Goal: Complete application form

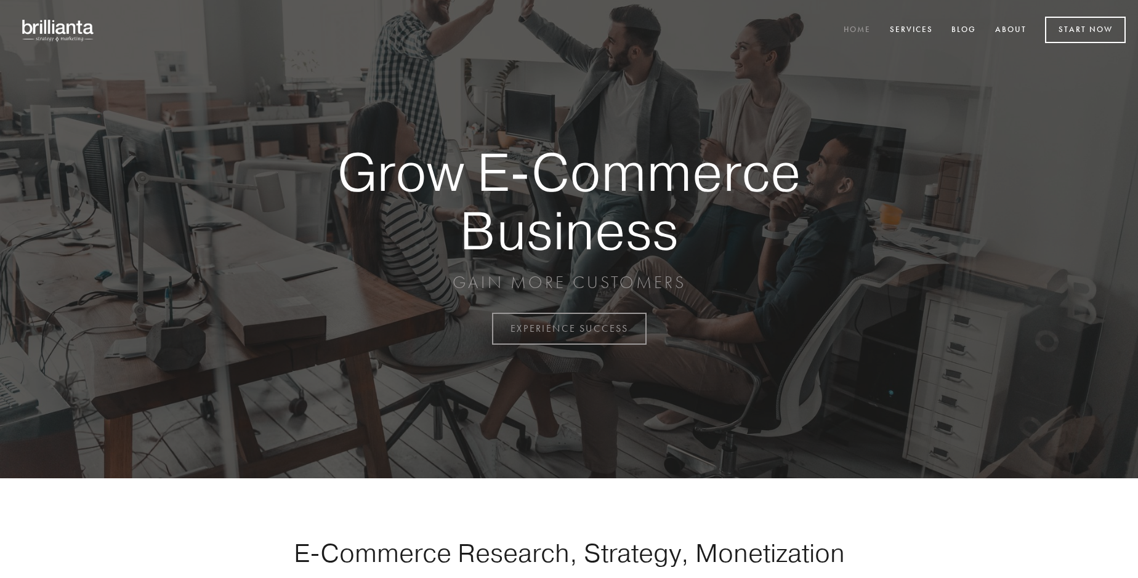
scroll to position [3229, 0]
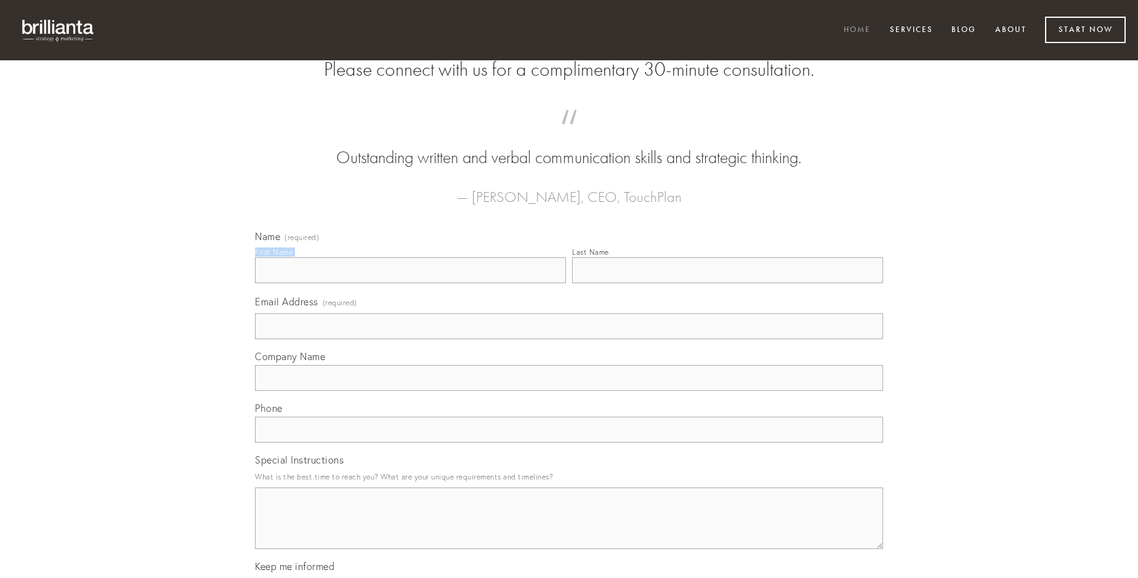
type input "[PERSON_NAME]"
click at [728, 283] on input "Last Name" at bounding box center [727, 271] width 311 height 26
type input "[PERSON_NAME]"
click at [569, 339] on input "Email Address (required)" at bounding box center [569, 327] width 628 height 26
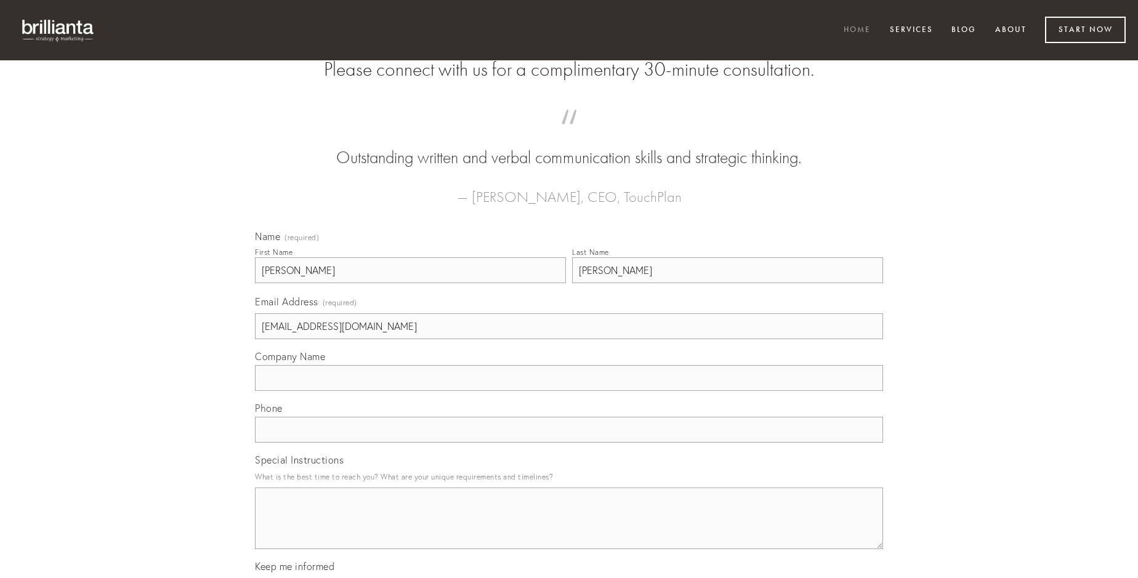
type input "[EMAIL_ADDRESS][DOMAIN_NAME]"
click at [569, 391] on input "Company Name" at bounding box center [569, 378] width 628 height 26
type input "succedo"
click at [569, 443] on input "text" at bounding box center [569, 430] width 628 height 26
click at [569, 530] on textarea "Special Instructions" at bounding box center [569, 519] width 628 height 62
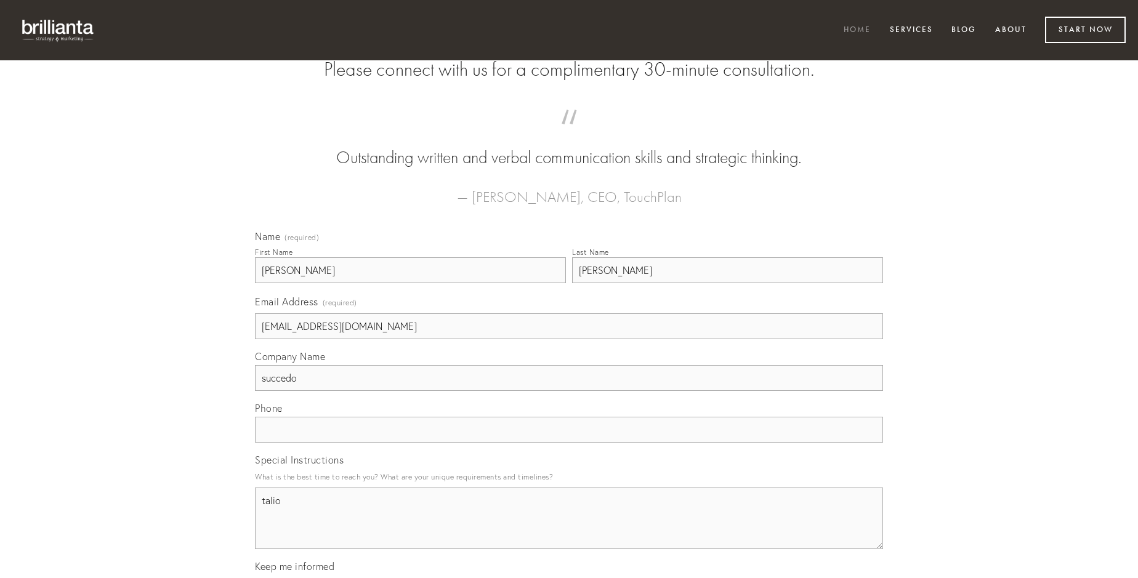
type textarea "talio"
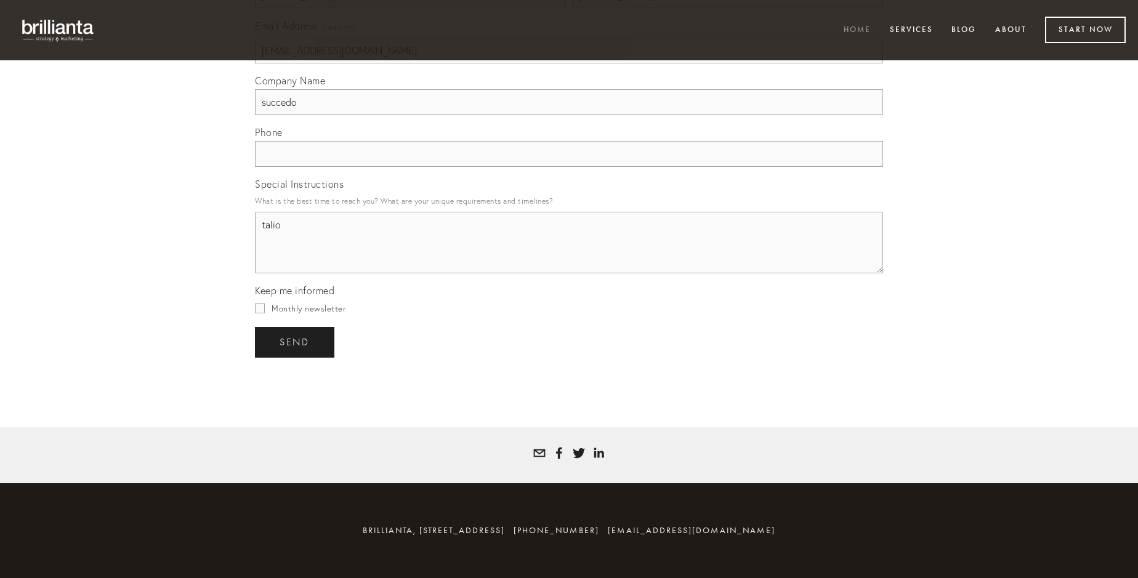
click at [296, 342] on span "send" at bounding box center [295, 342] width 30 height 11
